Goal: Entertainment & Leisure: Consume media (video, audio)

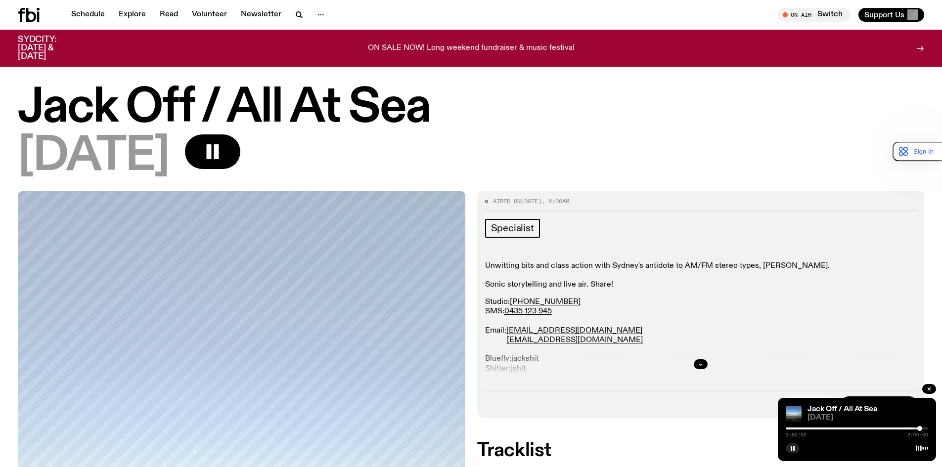
scroll to position [679, 0]
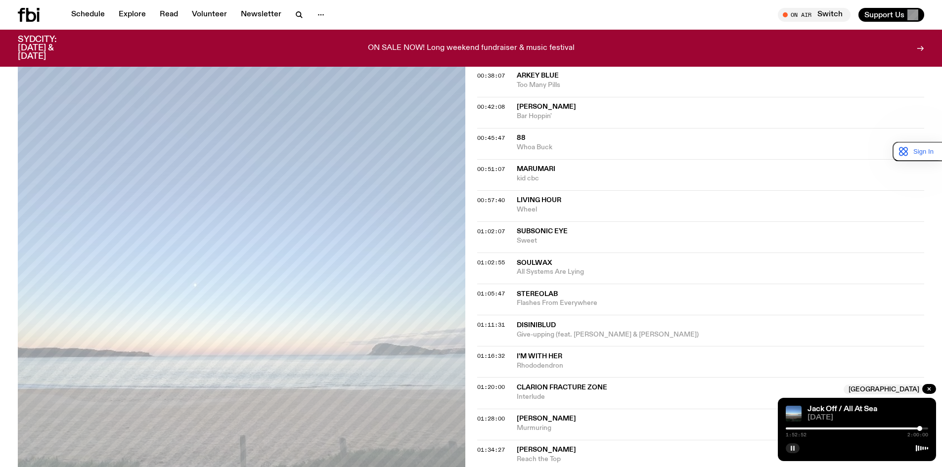
click at [795, 450] on icon "button" at bounding box center [793, 449] width 6 height 6
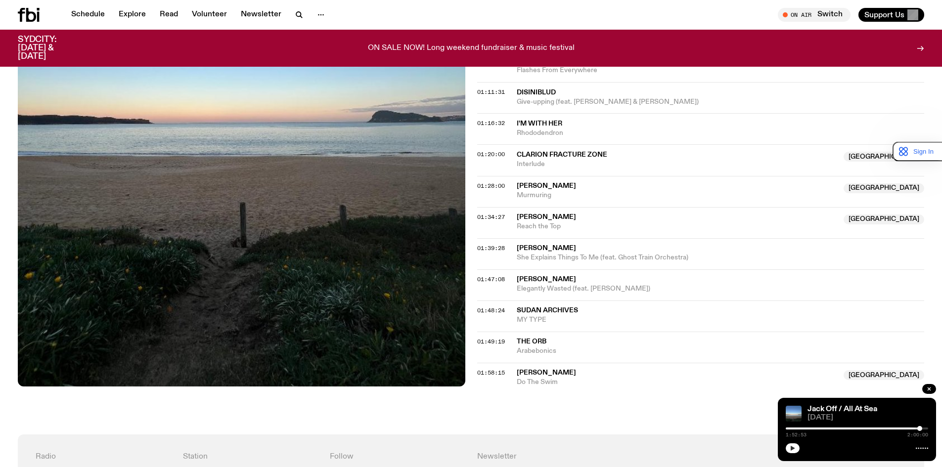
scroll to position [926, 0]
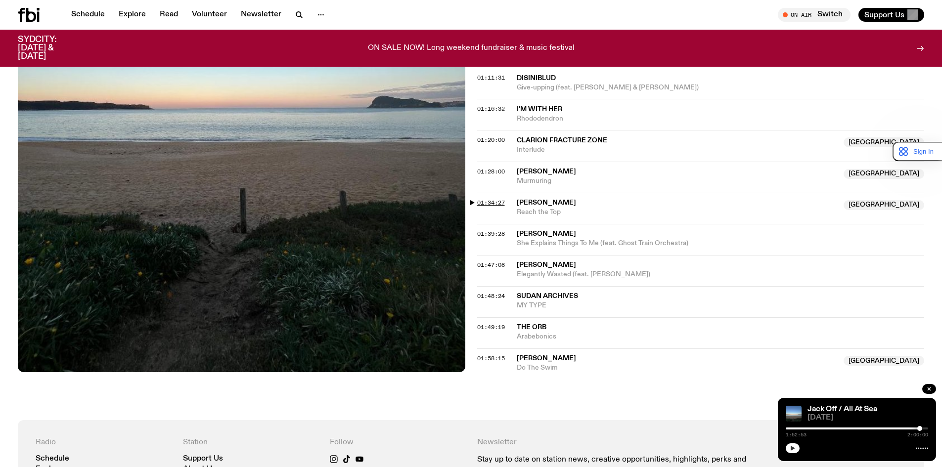
click at [493, 199] on span "01:34:27" at bounding box center [491, 203] width 28 height 8
click at [546, 203] on span "[PERSON_NAME]" at bounding box center [546, 202] width 59 height 7
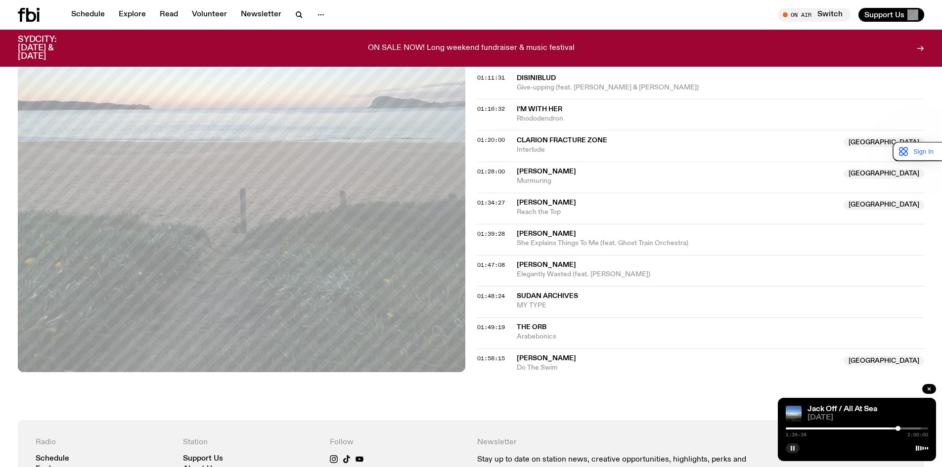
click at [535, 233] on span "[PERSON_NAME]" at bounding box center [546, 233] width 59 height 7
click at [518, 232] on span "[PERSON_NAME]" at bounding box center [546, 233] width 59 height 7
click at [491, 231] on span "01:39:28" at bounding box center [491, 234] width 28 height 8
click at [796, 449] on button "button" at bounding box center [793, 449] width 14 height 10
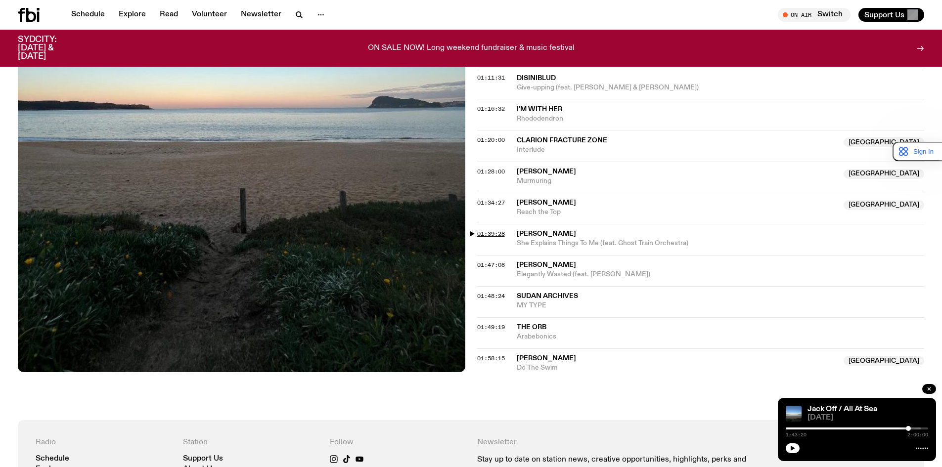
click at [495, 234] on span "01:39:28" at bounding box center [491, 234] width 28 height 8
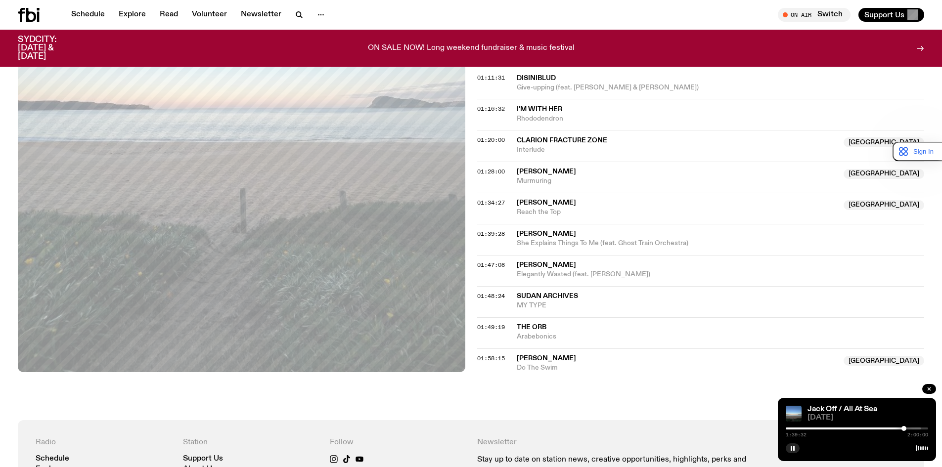
click at [539, 234] on span "[PERSON_NAME]" at bounding box center [546, 233] width 59 height 7
click at [905, 427] on div at bounding box center [904, 428] width 5 height 5
click at [499, 264] on span "01:47:08" at bounding box center [491, 265] width 28 height 8
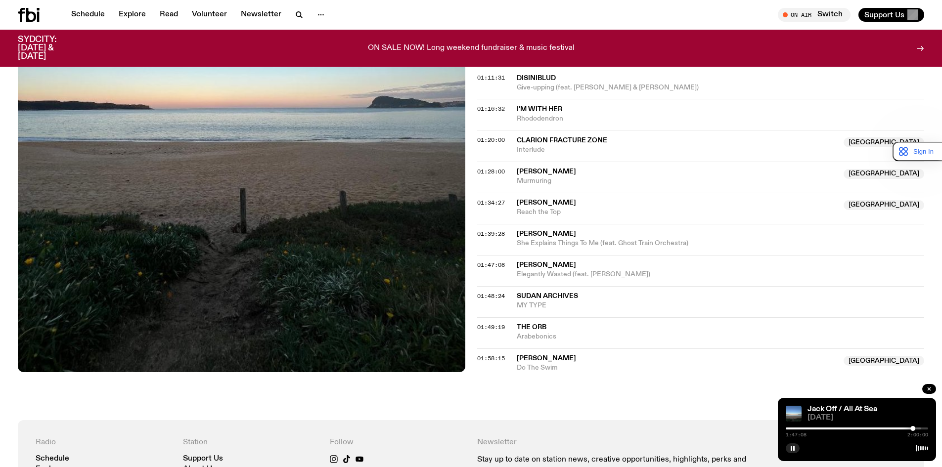
click at [561, 269] on span "[PERSON_NAME]" at bounding box center [721, 265] width 408 height 9
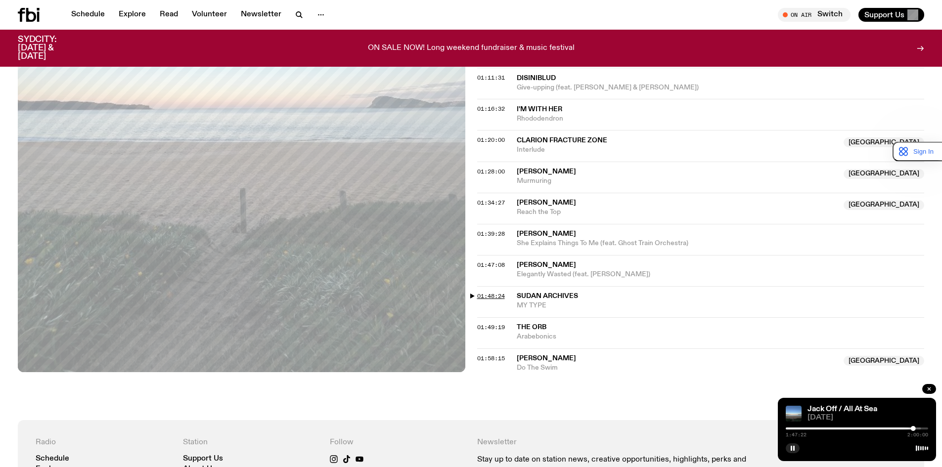
click at [491, 295] on span "01:48:24" at bounding box center [491, 296] width 28 height 8
click at [500, 261] on span "01:47:08" at bounding box center [491, 265] width 28 height 8
click at [500, 264] on span "01:47:08" at bounding box center [491, 265] width 28 height 8
click at [574, 266] on span "[PERSON_NAME]" at bounding box center [546, 265] width 59 height 7
click at [527, 301] on span "MY TYPE" at bounding box center [721, 305] width 408 height 9
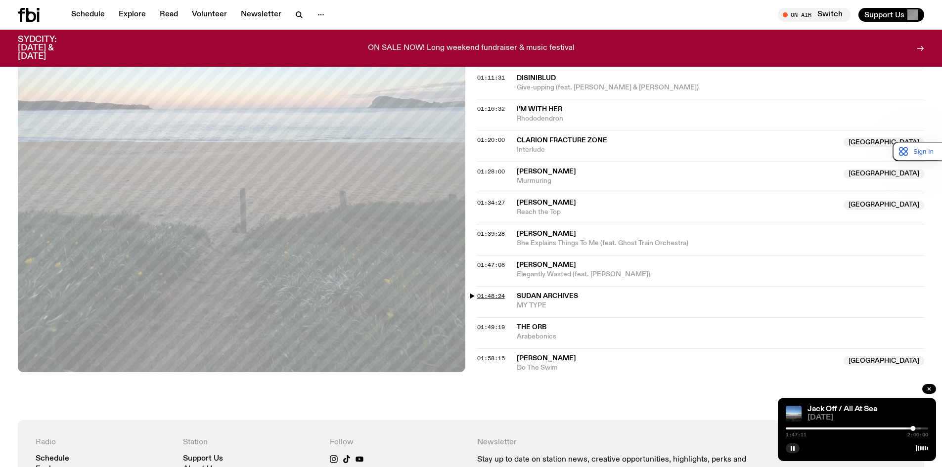
click at [496, 296] on span "01:48:24" at bounding box center [491, 296] width 28 height 8
click at [914, 427] on div at bounding box center [914, 428] width 5 height 5
click at [915, 427] on div at bounding box center [914, 428] width 5 height 5
click at [489, 327] on span "01:49:19" at bounding box center [491, 327] width 28 height 8
click at [557, 262] on span "[PERSON_NAME]" at bounding box center [546, 265] width 59 height 7
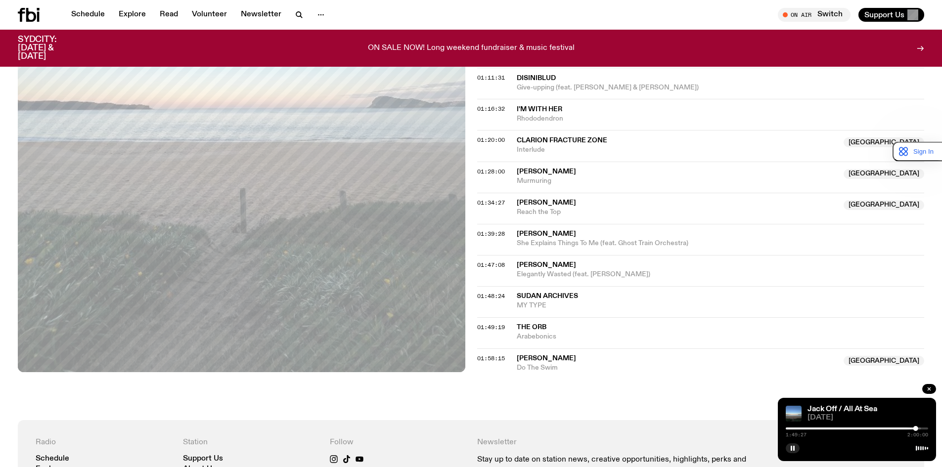
click at [536, 298] on span "Sudan Archives" at bounding box center [547, 296] width 61 height 7
click at [917, 427] on div at bounding box center [916, 428] width 5 height 5
click at [490, 359] on span "01:58:15" at bounding box center [491, 359] width 28 height 8
click at [795, 445] on button "button" at bounding box center [793, 449] width 14 height 10
